Goal: Information Seeking & Learning: Check status

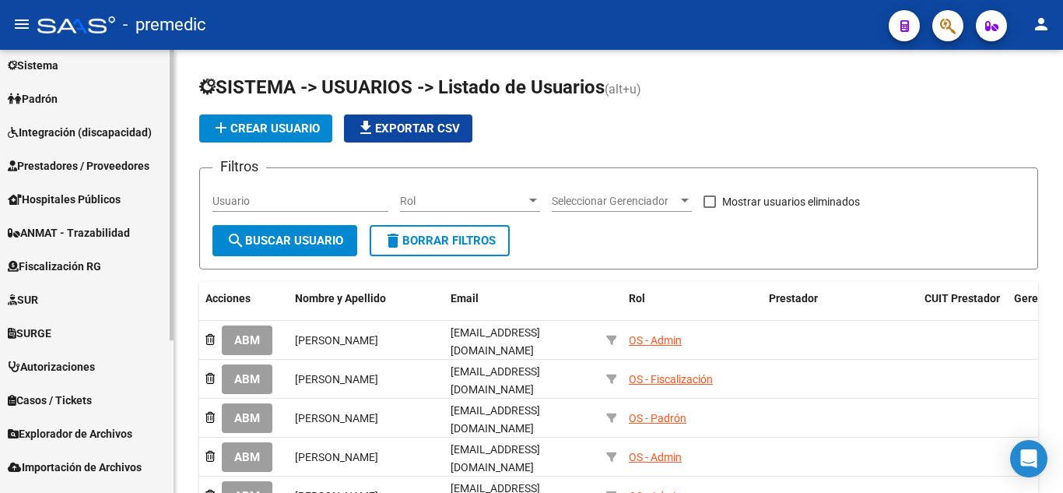
scroll to position [77, 0]
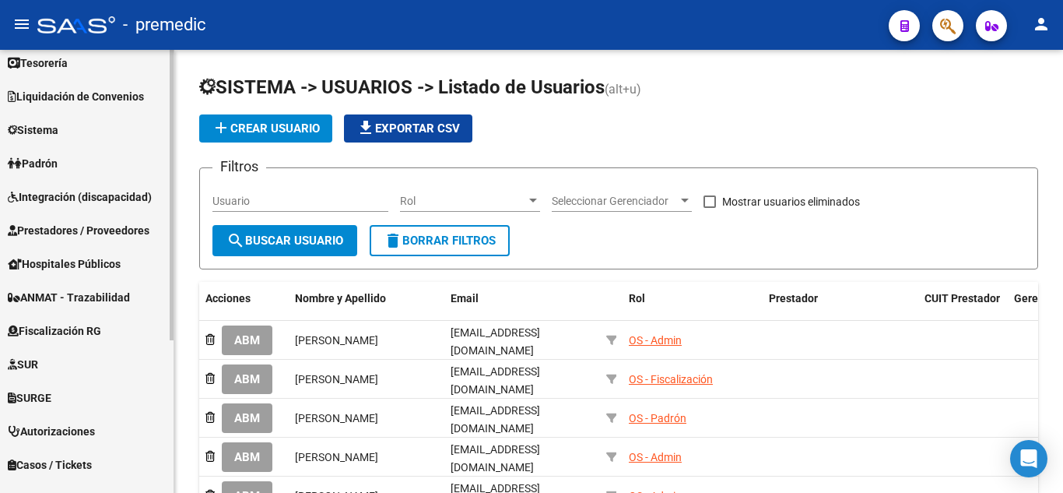
click at [69, 331] on span "Fiscalización RG" at bounding box center [54, 330] width 93 height 17
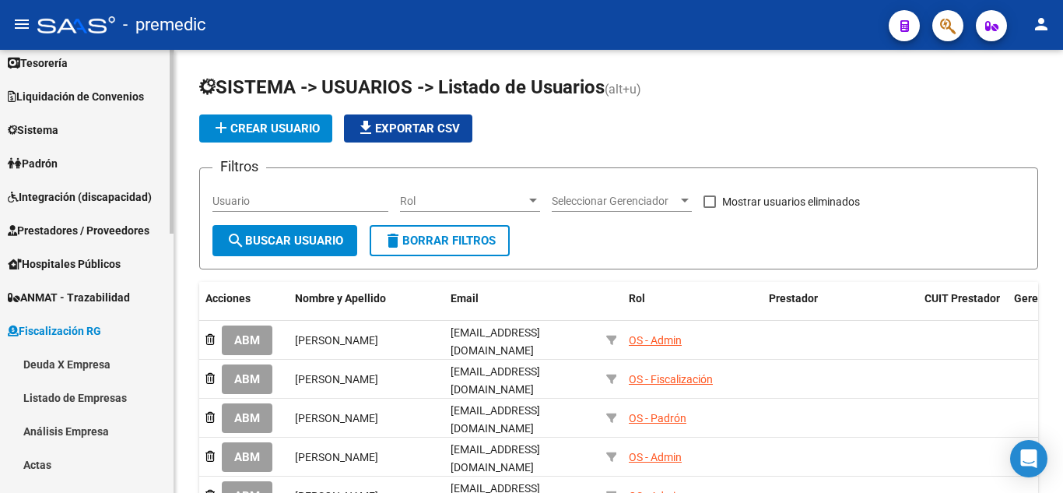
click at [76, 371] on link "Deuda X Empresa" at bounding box center [87, 363] width 174 height 33
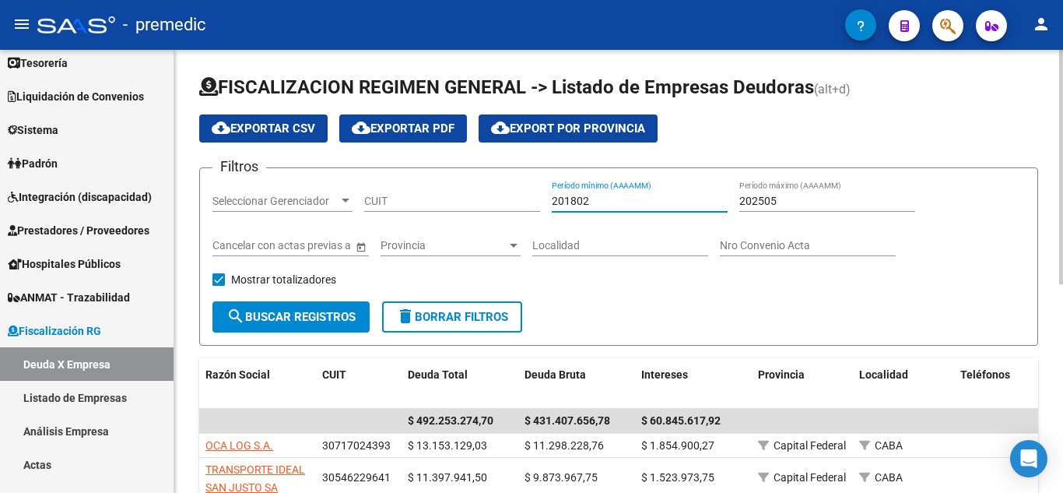
click at [601, 204] on input "201802" at bounding box center [640, 201] width 176 height 13
type input "201801"
click at [798, 197] on input "202505" at bounding box center [828, 201] width 176 height 13
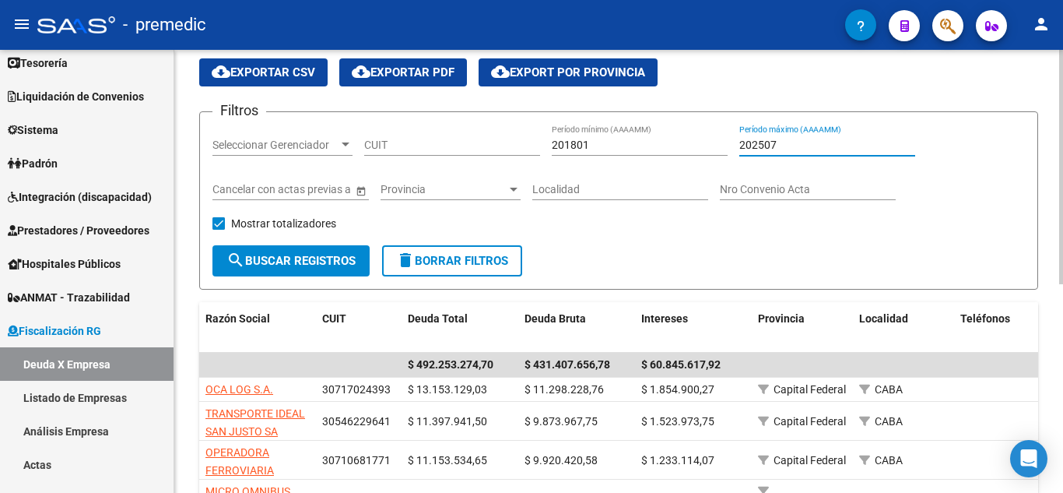
scroll to position [78, 0]
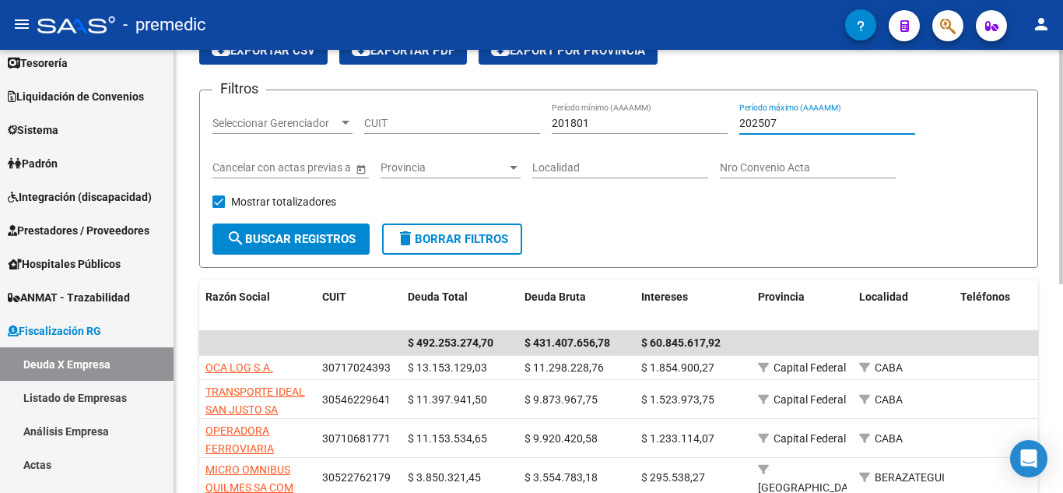
type input "202507"
click at [318, 234] on span "search Buscar Registros" at bounding box center [291, 239] width 129 height 14
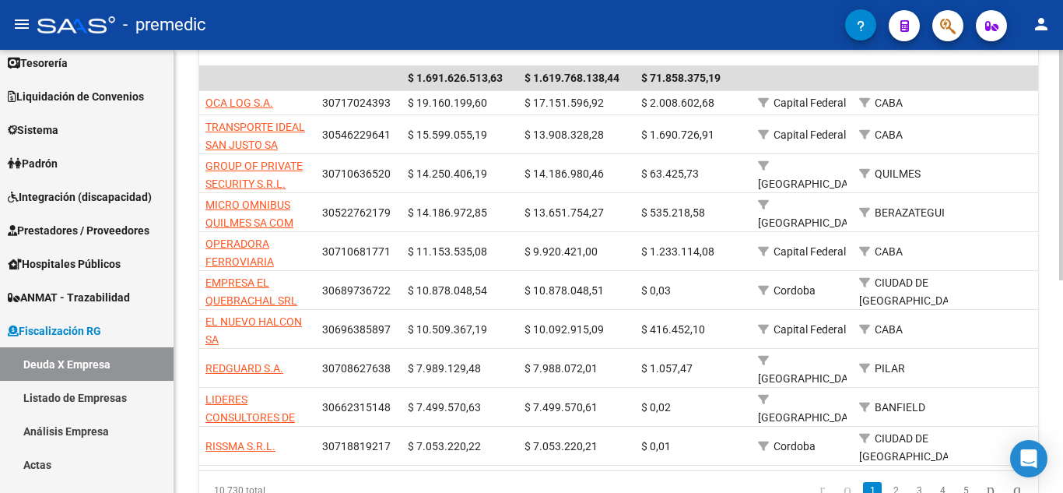
scroll to position [346, 0]
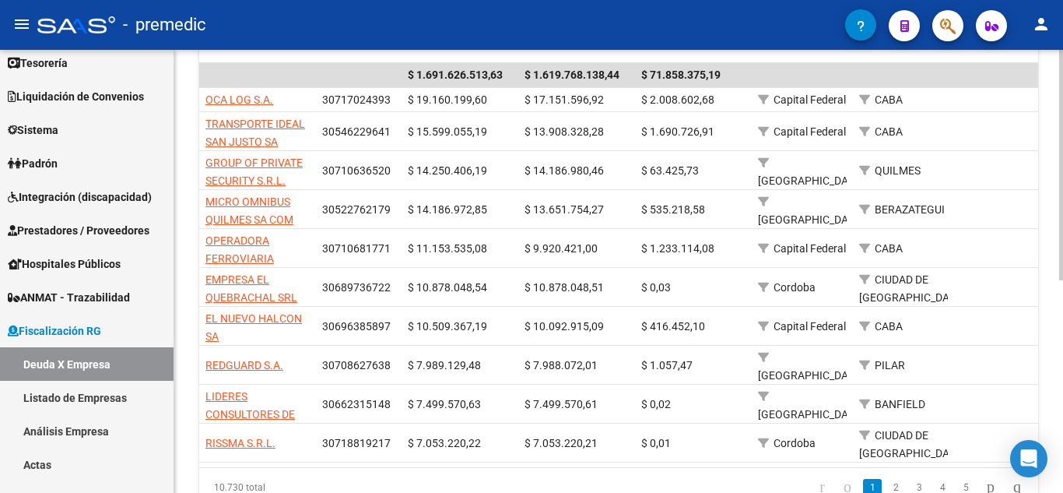
click at [1063, 279] on div at bounding box center [1061, 344] width 4 height 230
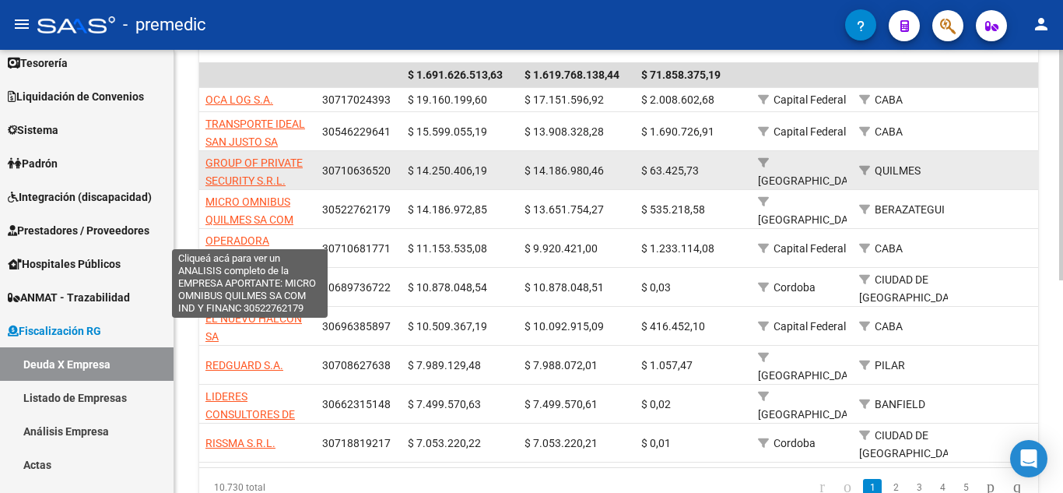
click at [272, 189] on datatable-body-cell "GROUP OF PRIVATE SECURITY S.R.L." at bounding box center [257, 170] width 117 height 38
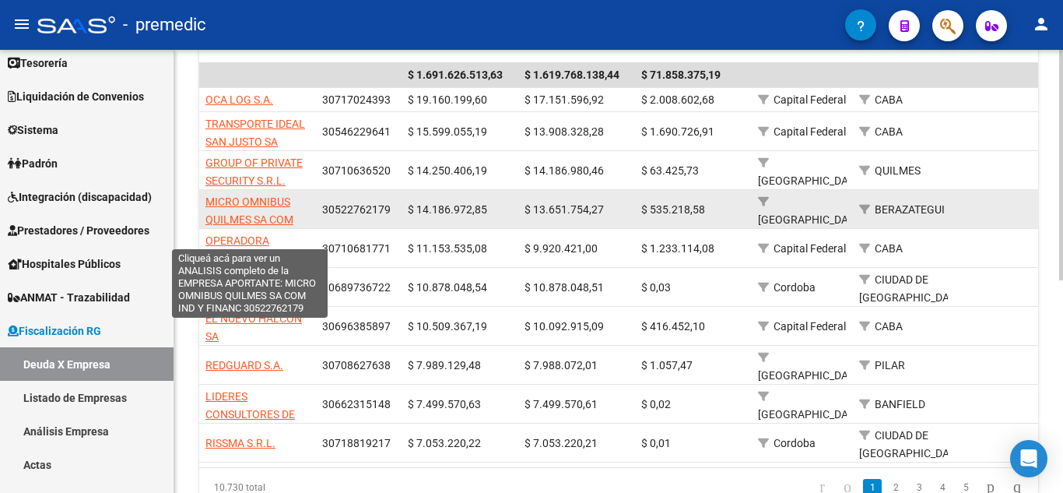
click at [264, 201] on span "MICRO OMNIBUS QUILMES SA COM IND Y FINANC" at bounding box center [250, 219] width 88 height 48
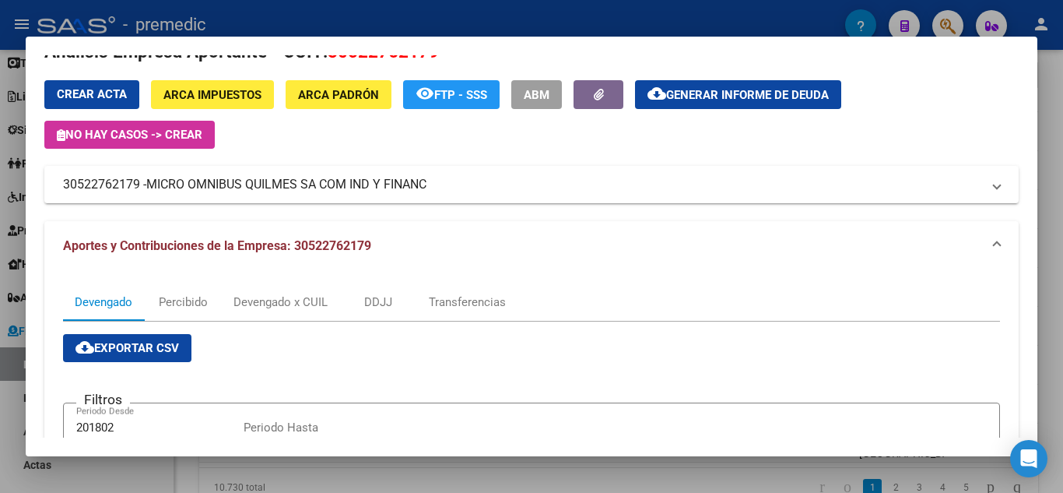
scroll to position [0, 0]
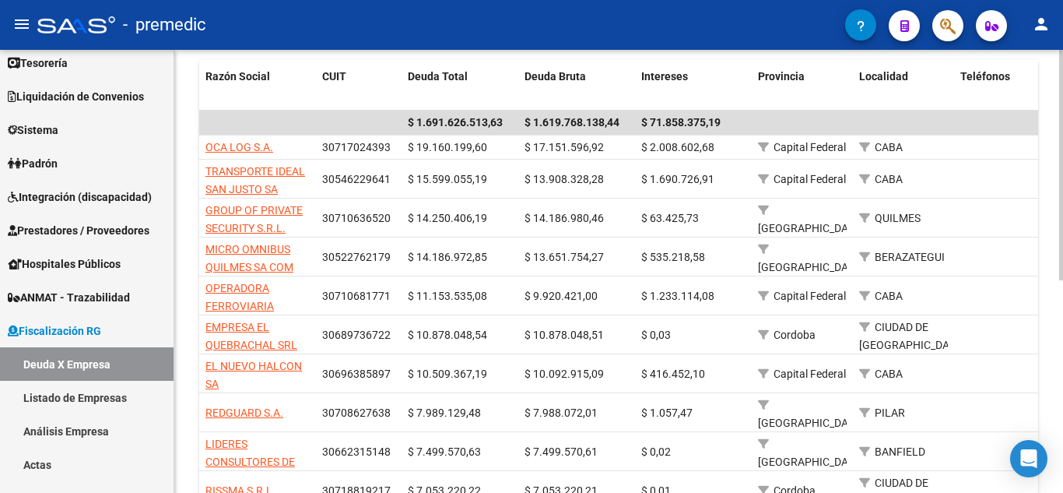
drag, startPoint x: 1059, startPoint y: 244, endPoint x: 1058, endPoint y: 58, distance: 186.8
click at [1058, 58] on div "FISCALIZACION REGIMEN GENERAL -> Listado de Empresas Deudoras (alt+d) cloud_dow…" at bounding box center [618, 178] width 889 height 852
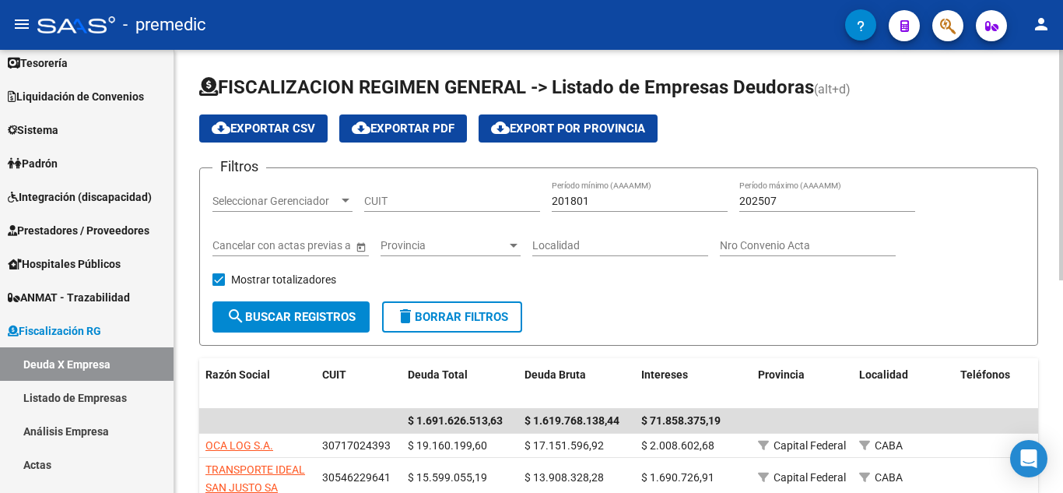
click at [1061, 86] on div at bounding box center [1061, 165] width 4 height 230
click at [451, 205] on input "CUIT" at bounding box center [452, 201] width 176 height 13
paste input "30-52276217-9"
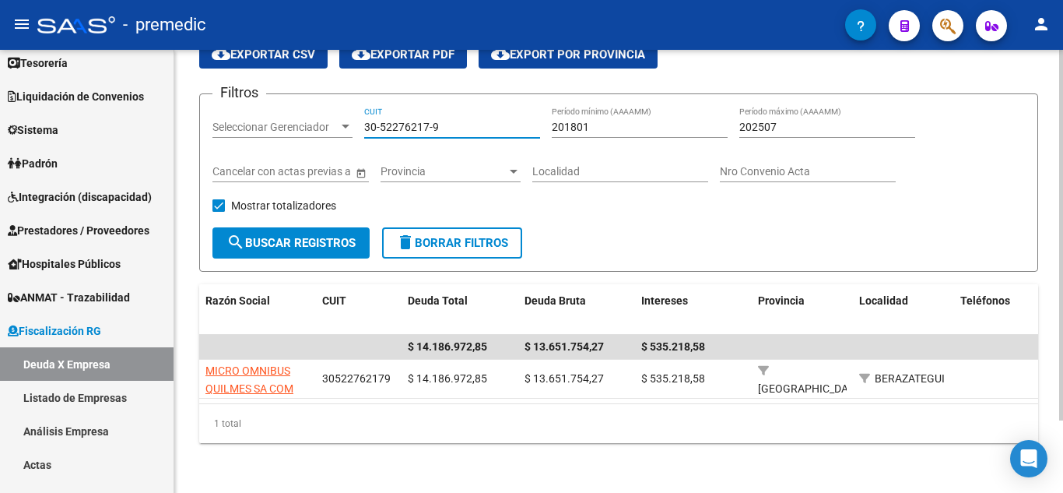
scroll to position [86, 0]
drag, startPoint x: 469, startPoint y: 114, endPoint x: 183, endPoint y: 114, distance: 286.5
click at [183, 114] on div "FISCALIZACION REGIMEN GENERAL -> Listado de Empresas Deudoras (alt+d) cloud_dow…" at bounding box center [618, 234] width 889 height 517
paste input "71574600-6"
type input "30-71574600-6"
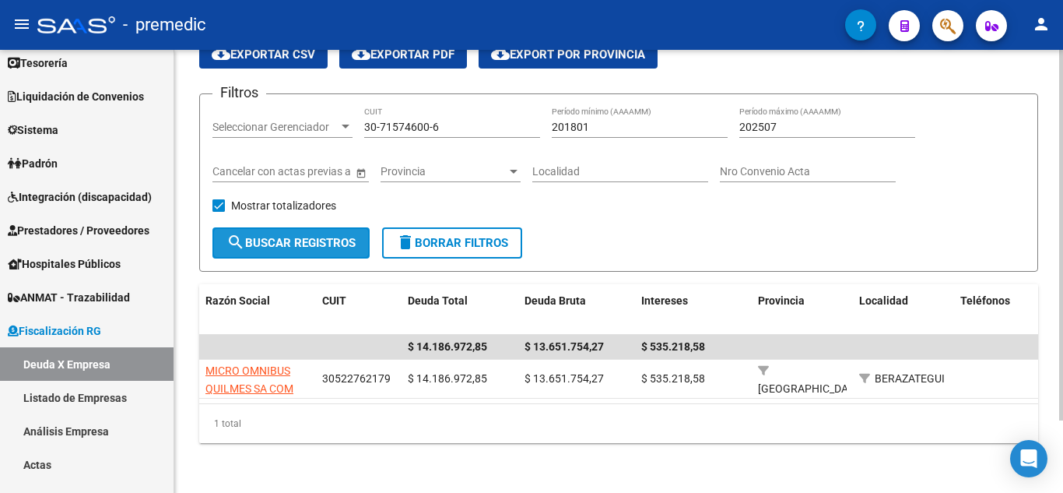
click at [343, 236] on span "search Buscar Registros" at bounding box center [291, 243] width 129 height 14
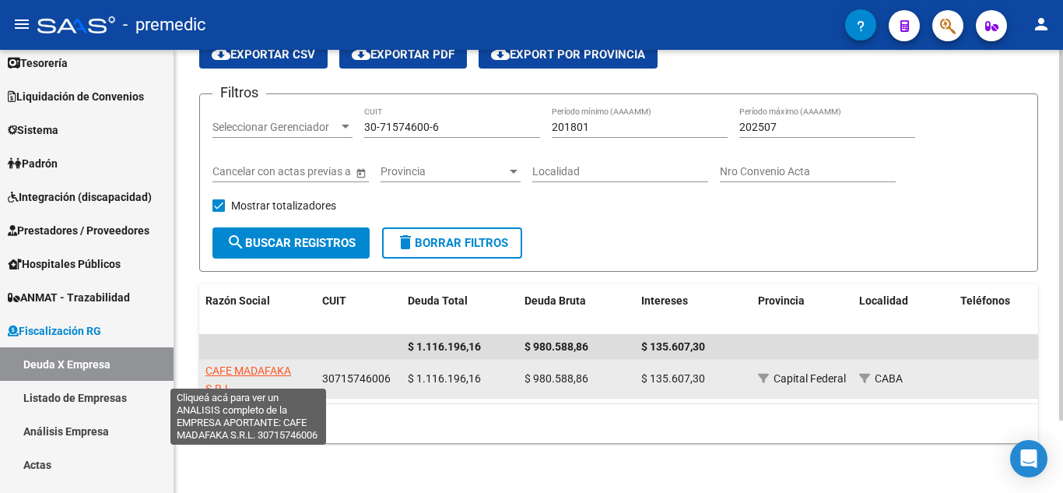
click at [248, 364] on span "CAFE MADAFAKA S.R.L." at bounding box center [249, 379] width 86 height 30
type textarea "30715746006"
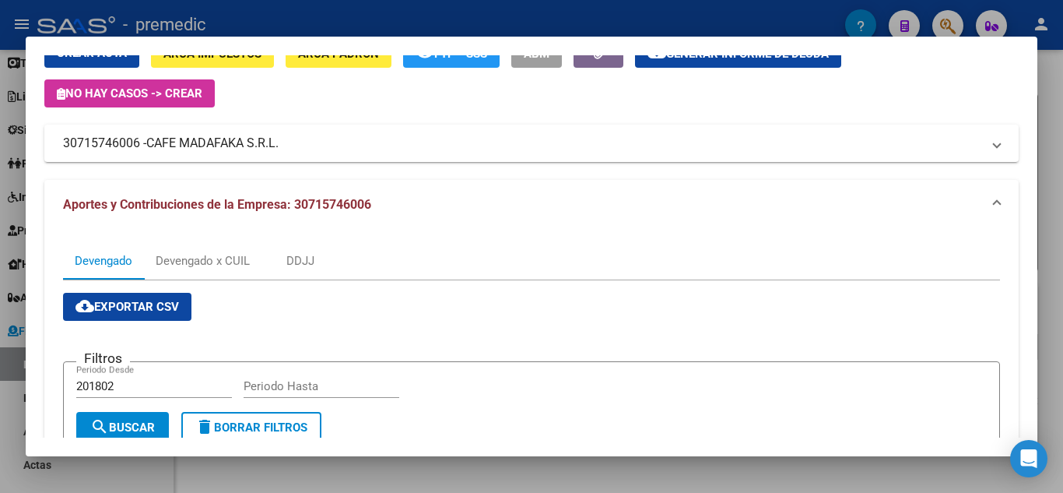
scroll to position [30, 0]
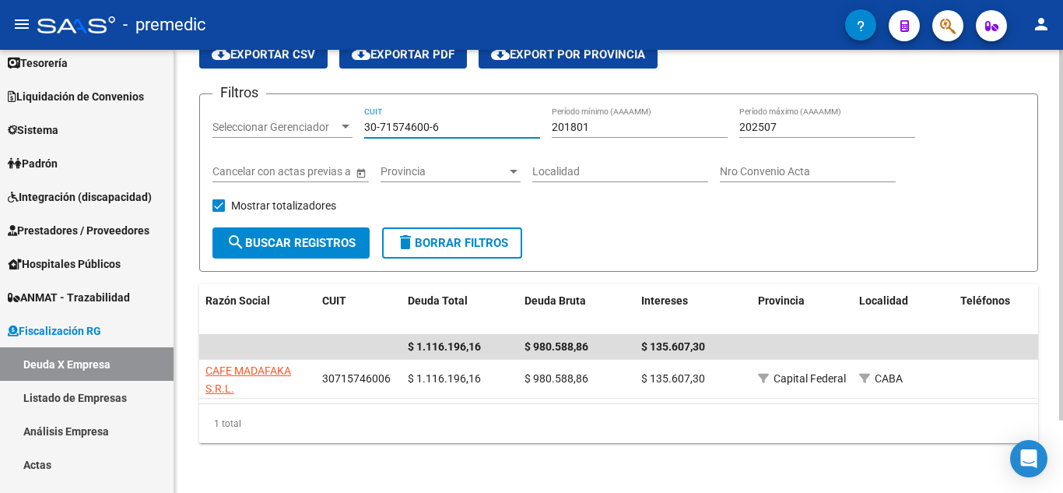
click at [464, 121] on input "30-71574600-6" at bounding box center [452, 127] width 176 height 13
drag, startPoint x: 472, startPoint y: 111, endPoint x: 290, endPoint y: 70, distance: 186.0
click at [309, 107] on div "Filtros Seleccionar Gerenciador Seleccionar Gerenciador 30-71574600-6 CUIT 2018…" at bounding box center [619, 167] width 813 height 121
paste input "825924"
type input "30-71825924-6"
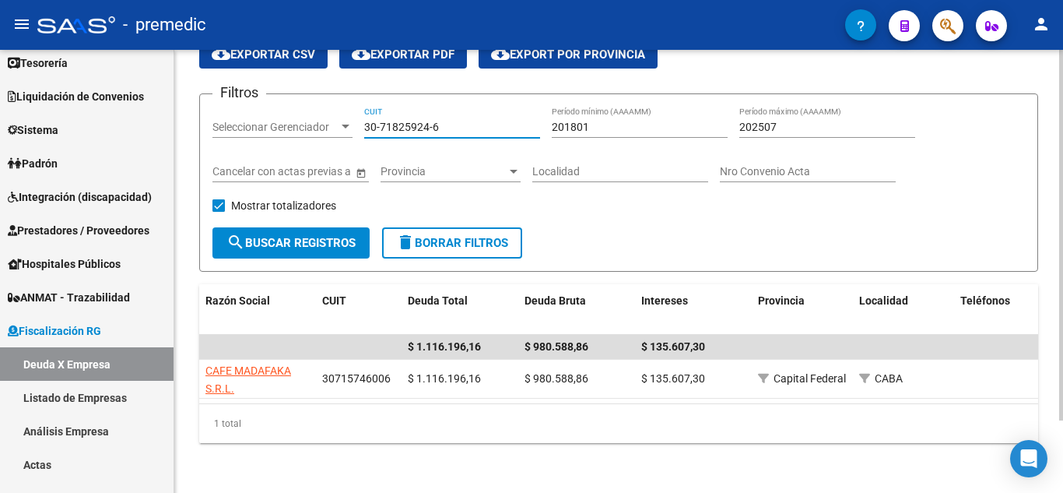
click at [276, 236] on span "search Buscar Registros" at bounding box center [291, 243] width 129 height 14
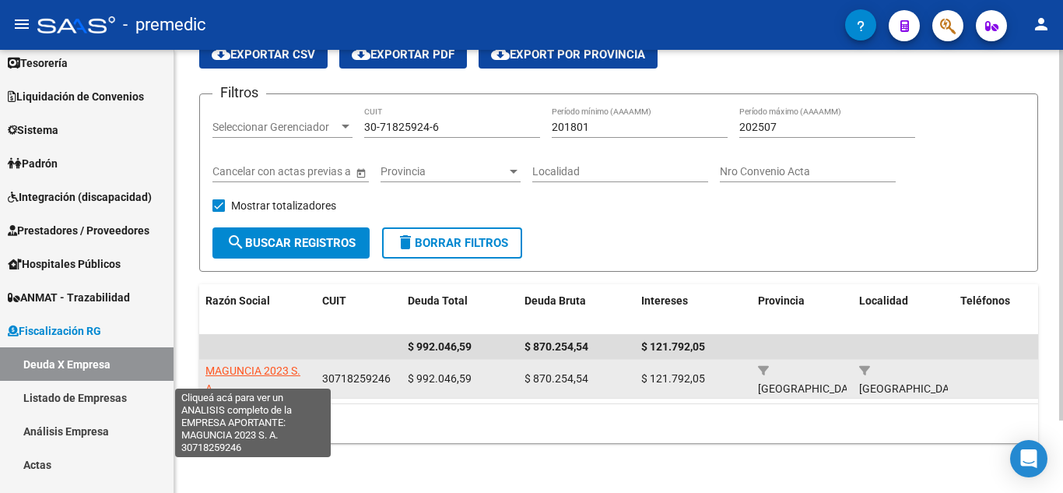
click at [266, 364] on span "MAGUNCIA 2023 S. A." at bounding box center [253, 379] width 95 height 30
type textarea "30718259246"
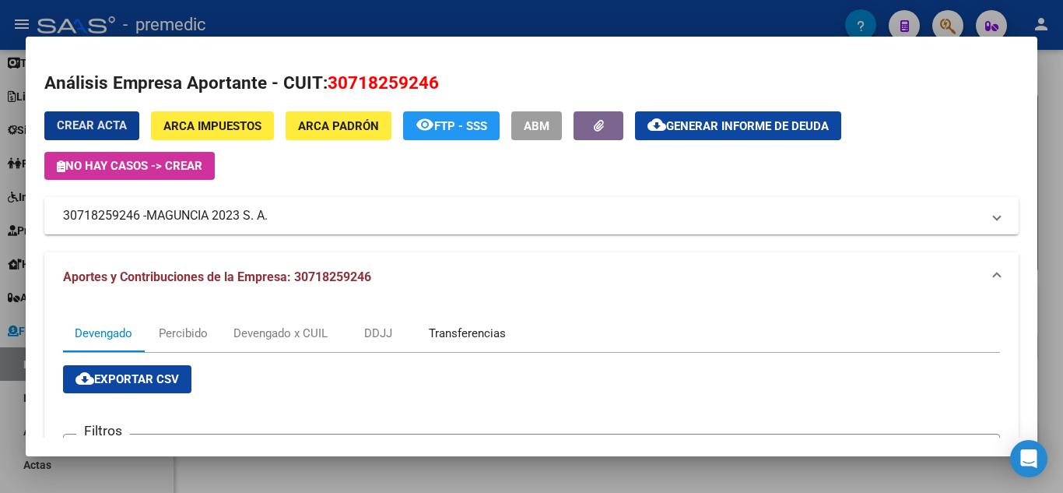
click at [455, 326] on div "Transferencias" at bounding box center [467, 333] width 77 height 17
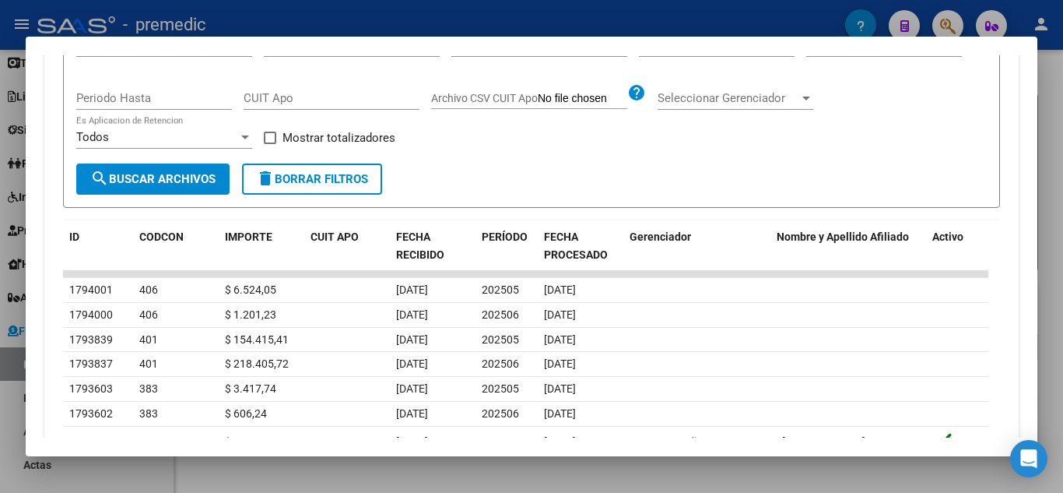
scroll to position [0, 0]
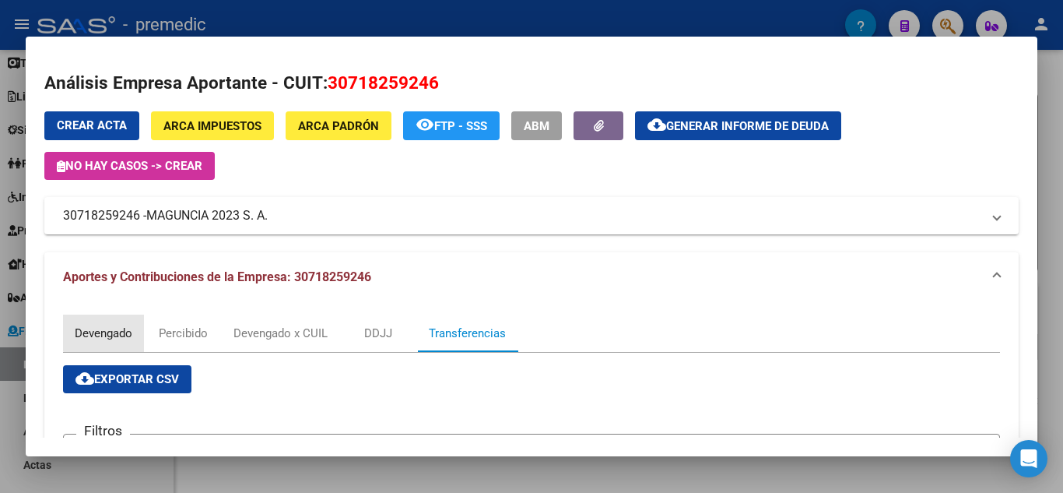
click at [107, 320] on div "Devengado" at bounding box center [103, 332] width 81 height 37
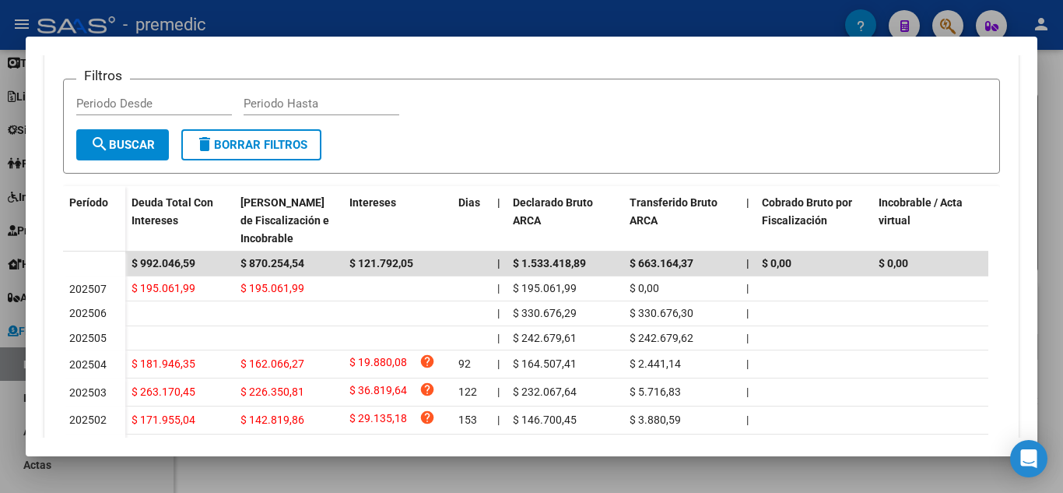
scroll to position [389, 0]
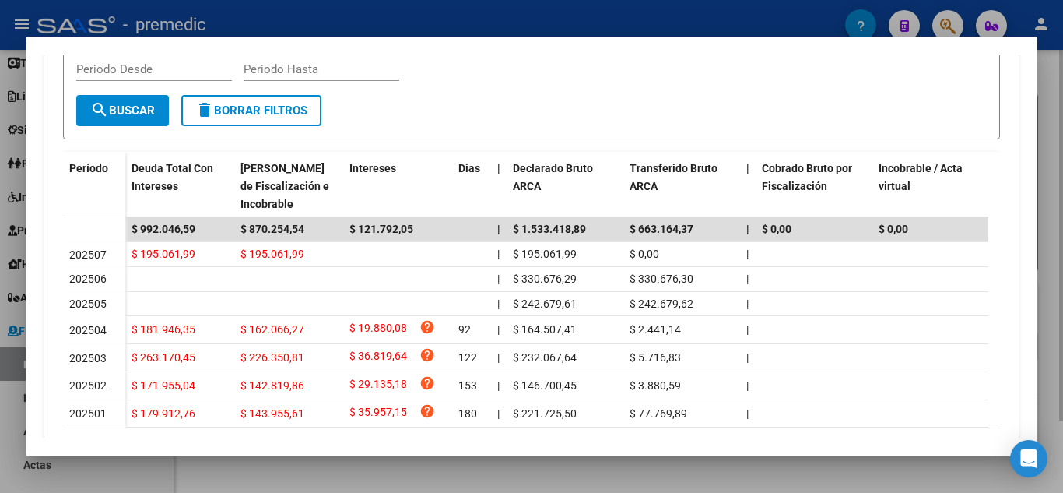
drag, startPoint x: 1056, startPoint y: 125, endPoint x: 698, endPoint y: 124, distance: 357.3
click at [1042, 125] on div at bounding box center [531, 246] width 1063 height 493
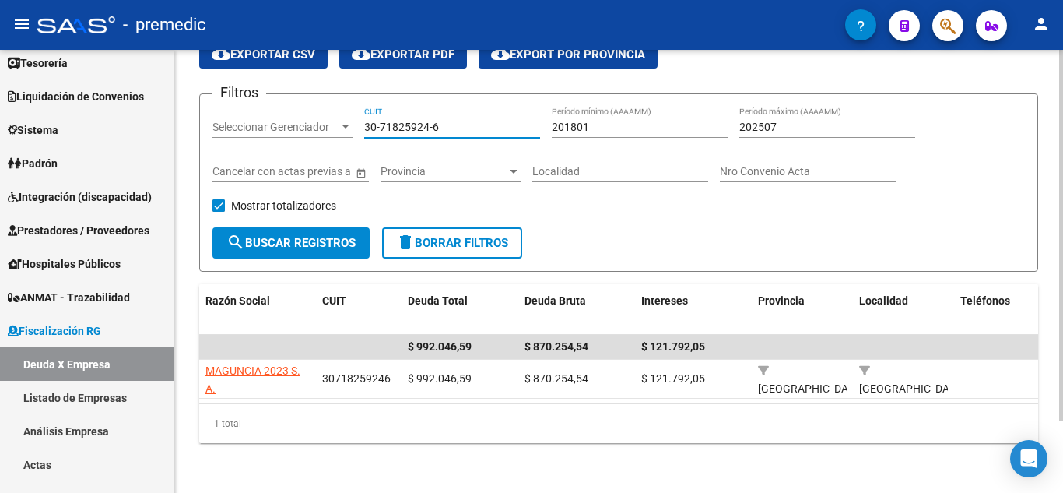
drag, startPoint x: 434, startPoint y: 116, endPoint x: 195, endPoint y: 115, distance: 239.0
click at [195, 115] on div "FISCALIZACION REGIMEN GENERAL -> Listado de Empresas Deudoras (alt+d) cloud_dow…" at bounding box center [618, 234] width 889 height 517
paste input
click at [452, 121] on input "30-71825924-6" at bounding box center [452, 127] width 176 height 13
drag, startPoint x: 368, startPoint y: 112, endPoint x: 266, endPoint y: 86, distance: 105.2
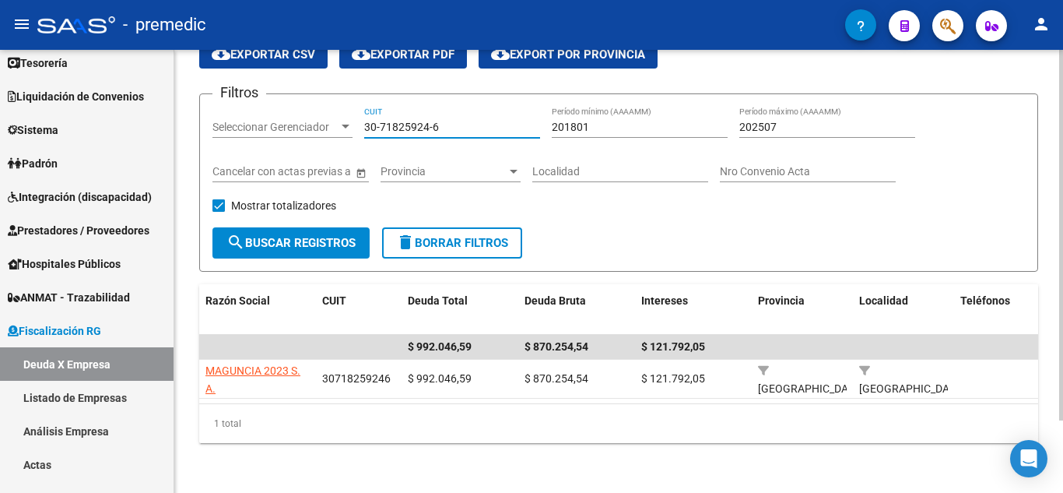
click at [269, 107] on div "Filtros Seleccionar Gerenciador Seleccionar Gerenciador 30-71825924-6 CUIT 2018…" at bounding box center [619, 167] width 813 height 121
paste input "11483-3"
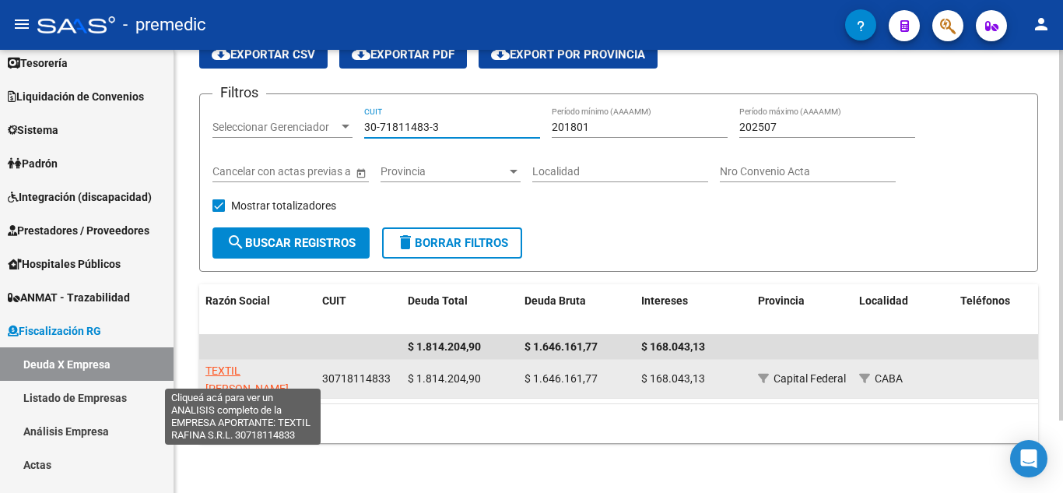
type input "30-71811483-3"
click at [258, 364] on span "TEXTIL [PERSON_NAME]" at bounding box center [247, 379] width 83 height 30
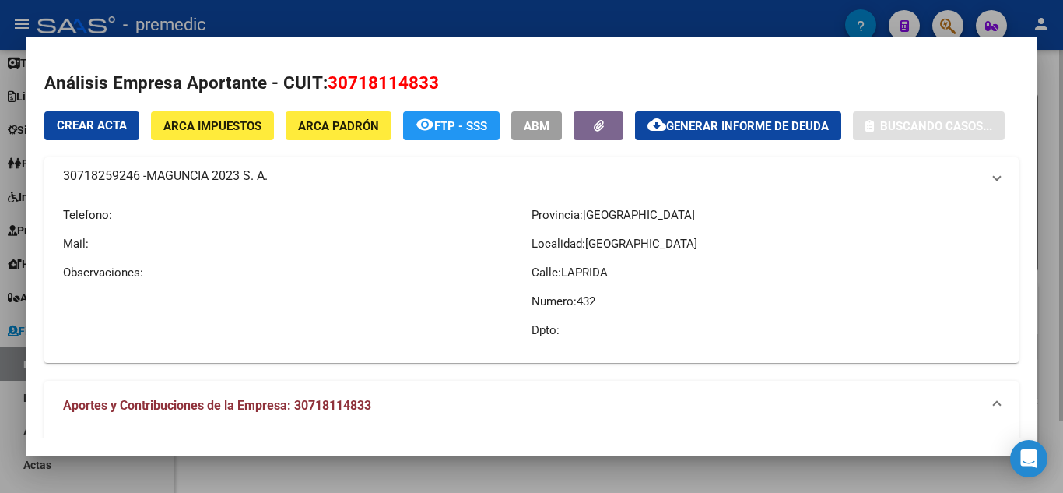
type textarea "30718114833"
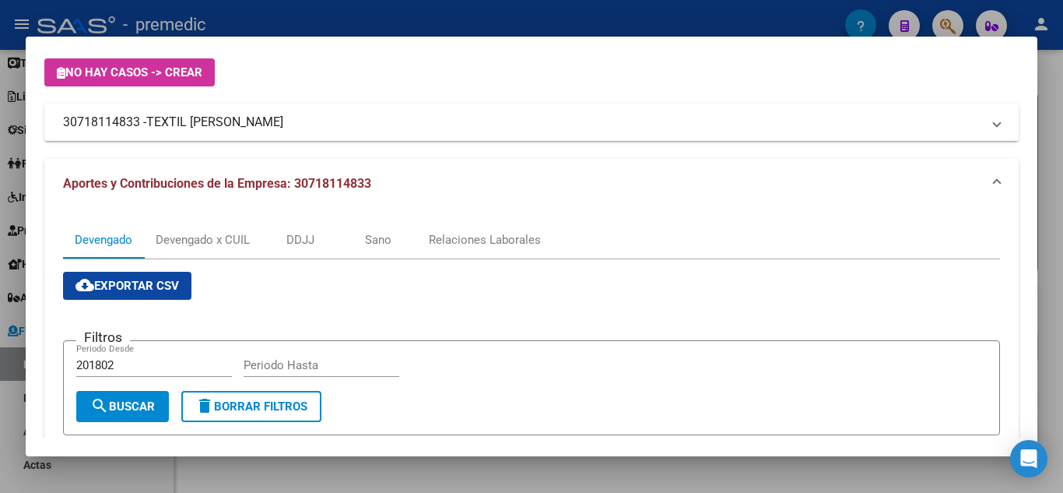
scroll to position [97, 0]
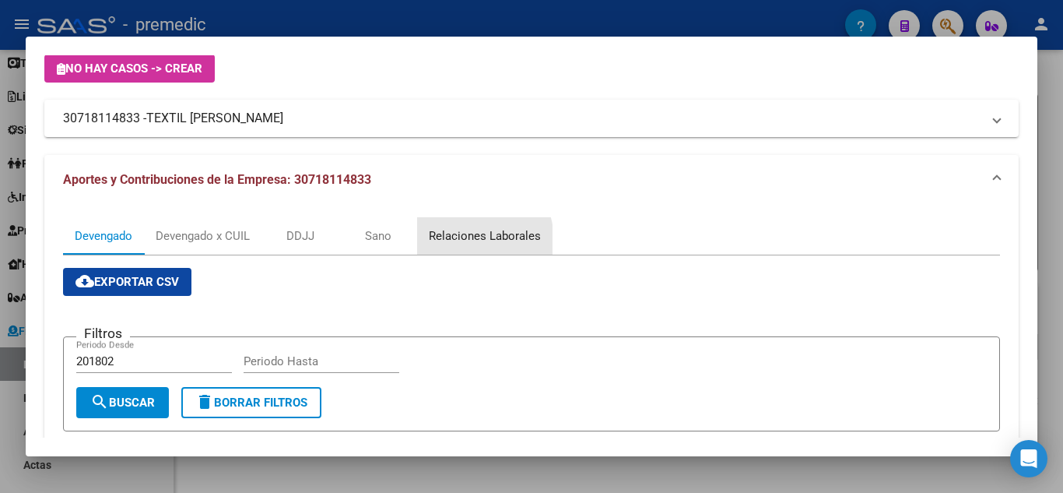
click at [459, 241] on div "Relaciones Laborales" at bounding box center [485, 235] width 112 height 17
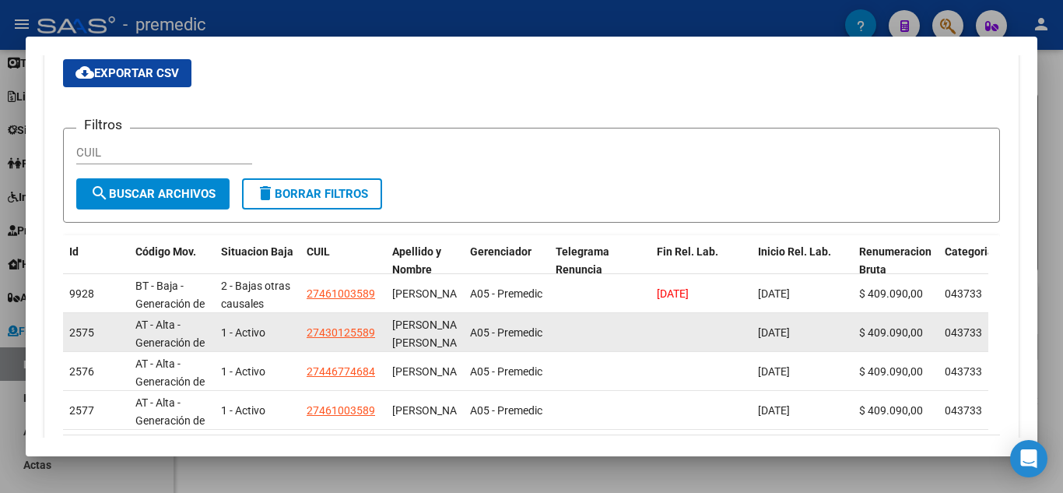
scroll to position [311, 0]
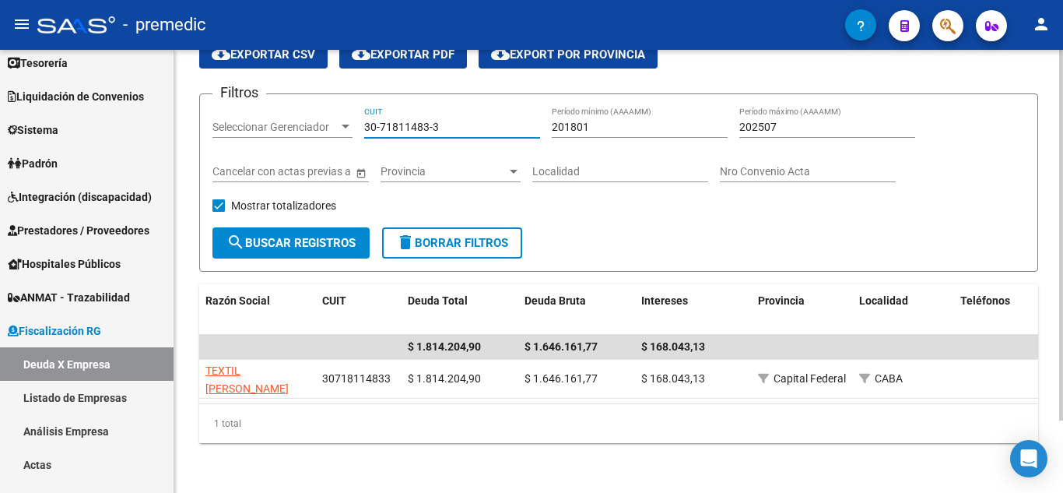
drag, startPoint x: 464, startPoint y: 110, endPoint x: 189, endPoint y: 104, distance: 274.9
click at [189, 104] on div "FISCALIZACION REGIMEN GENERAL -> Listado de Empresas Deudoras (alt+d) cloud_dow…" at bounding box center [618, 234] width 889 height 517
paste input "20-29331410-2"
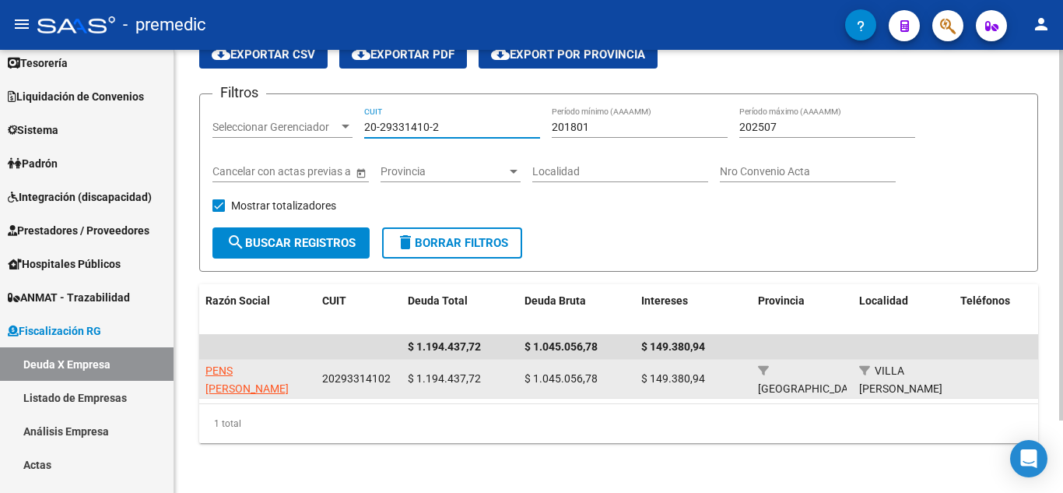
type input "20-29331410-2"
click at [229, 366] on app-link-go-to "PENS [PERSON_NAME]" at bounding box center [258, 380] width 104 height 36
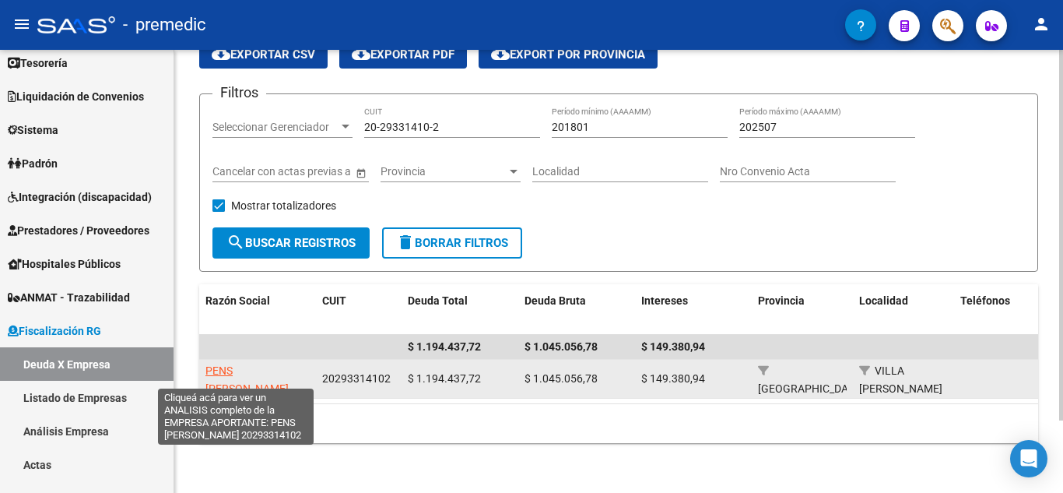
click at [233, 364] on span "PENS [PERSON_NAME]" at bounding box center [247, 379] width 83 height 30
type textarea "20293314102"
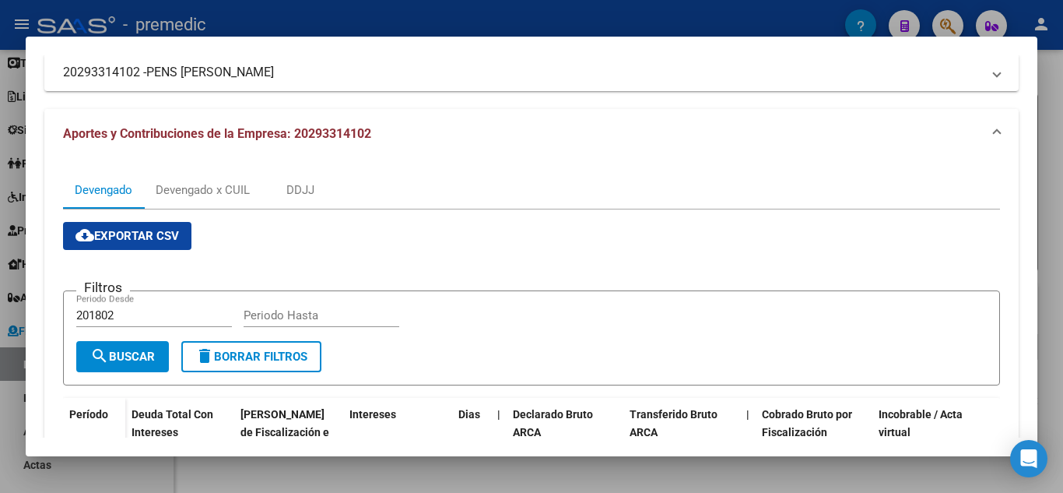
scroll to position [93, 0]
